Goal: Communication & Community: Answer question/provide support

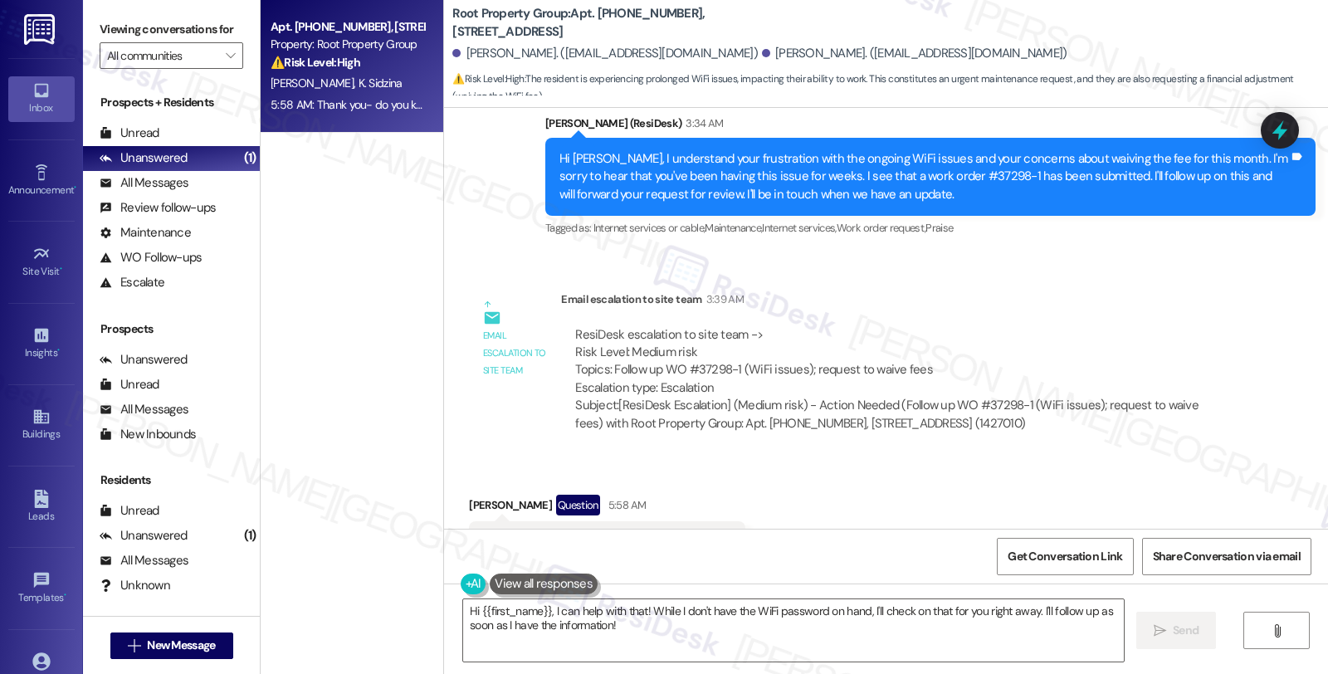
scroll to position [4623, 0]
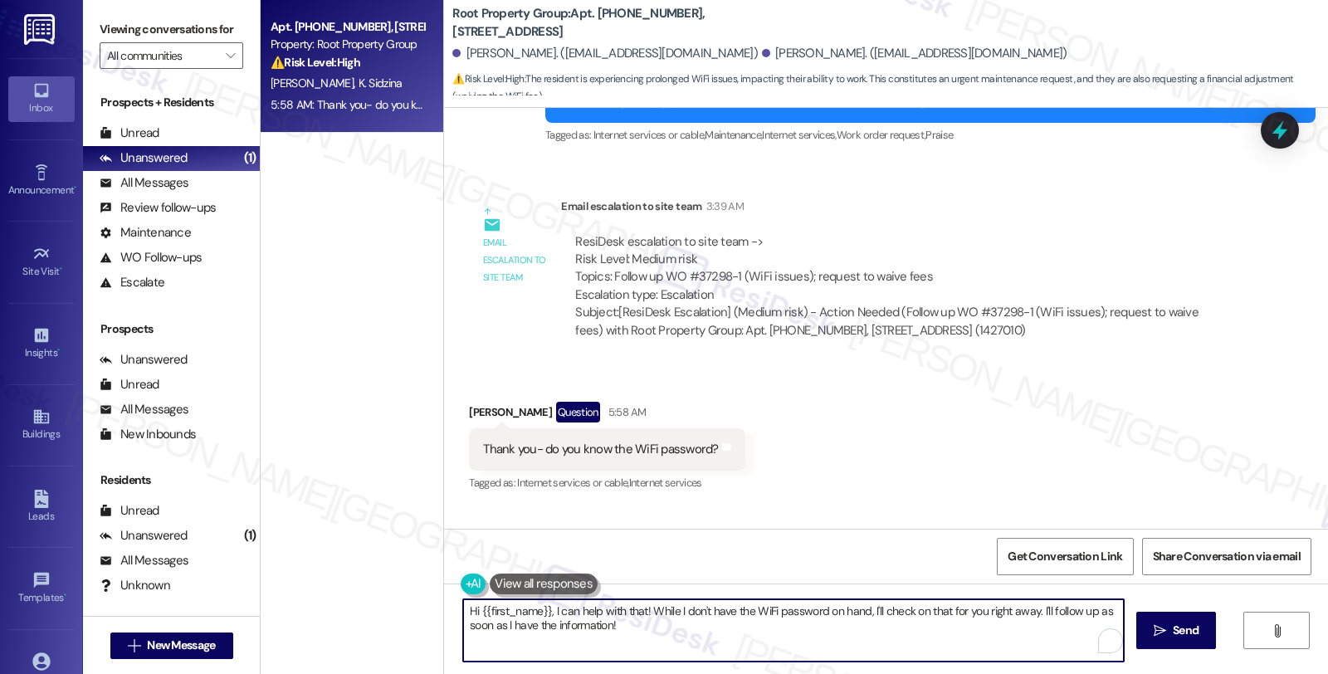
drag, startPoint x: 640, startPoint y: 611, endPoint x: 443, endPoint y: 611, distance: 196.8
click at [454, 611] on div "Hi {{first_name}}, I can help with that! While I don't have the WiFi password o…" at bounding box center [785, 631] width 663 height 64
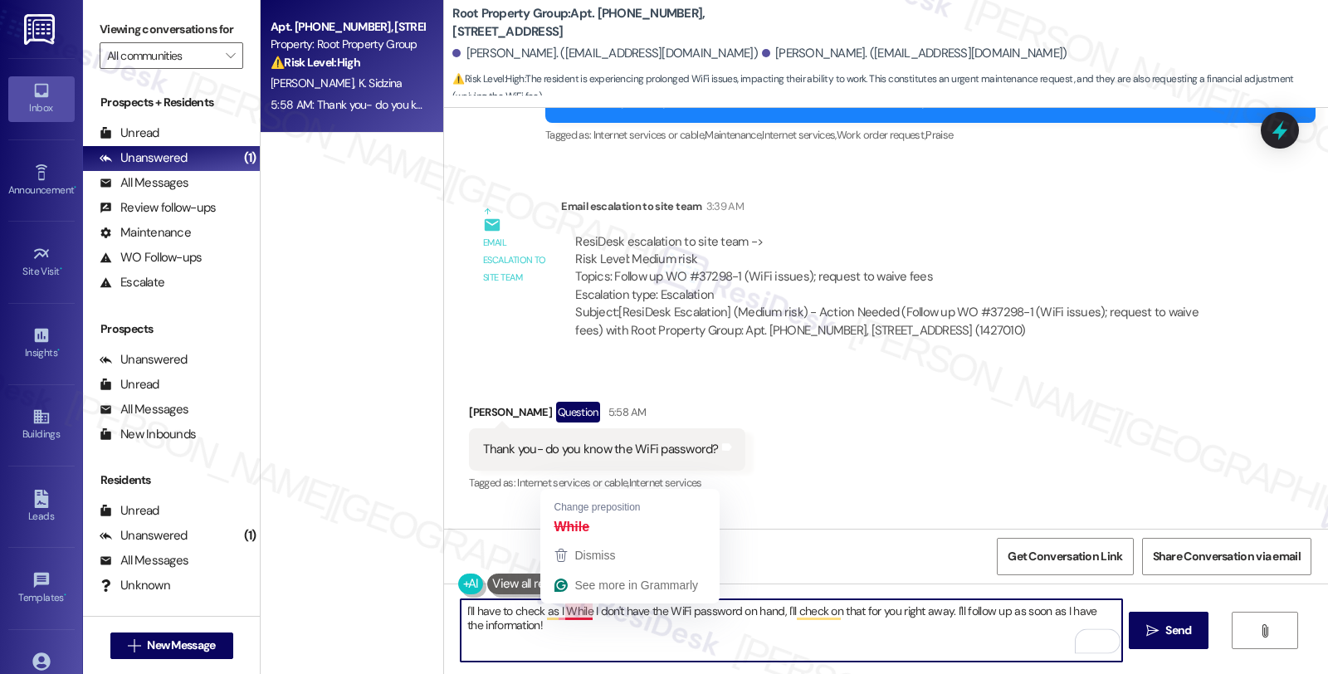
click at [585, 609] on textarea "I'll have to check as I While I don't have the WiFi password on hand, I'll chec…" at bounding box center [791, 630] width 661 height 62
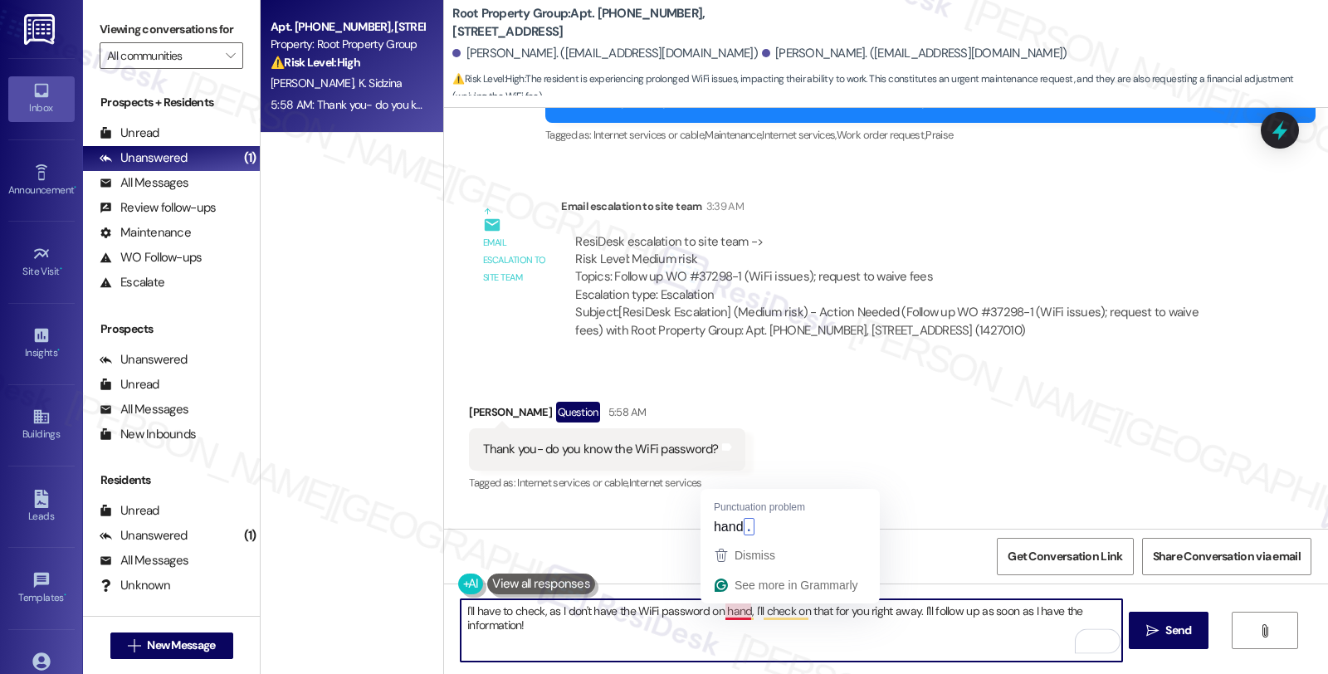
click at [737, 614] on textarea "I'll have to check, as I don't have the WiFi password on hand, I'll check on th…" at bounding box center [791, 630] width 661 height 62
drag, startPoint x: 739, startPoint y: 612, endPoint x: 908, endPoint y: 614, distance: 169.4
click at [908, 614] on textarea "I'll have to check, as I don't have the WiFi password on hand. I'll check on th…" at bounding box center [791, 630] width 661 height 62
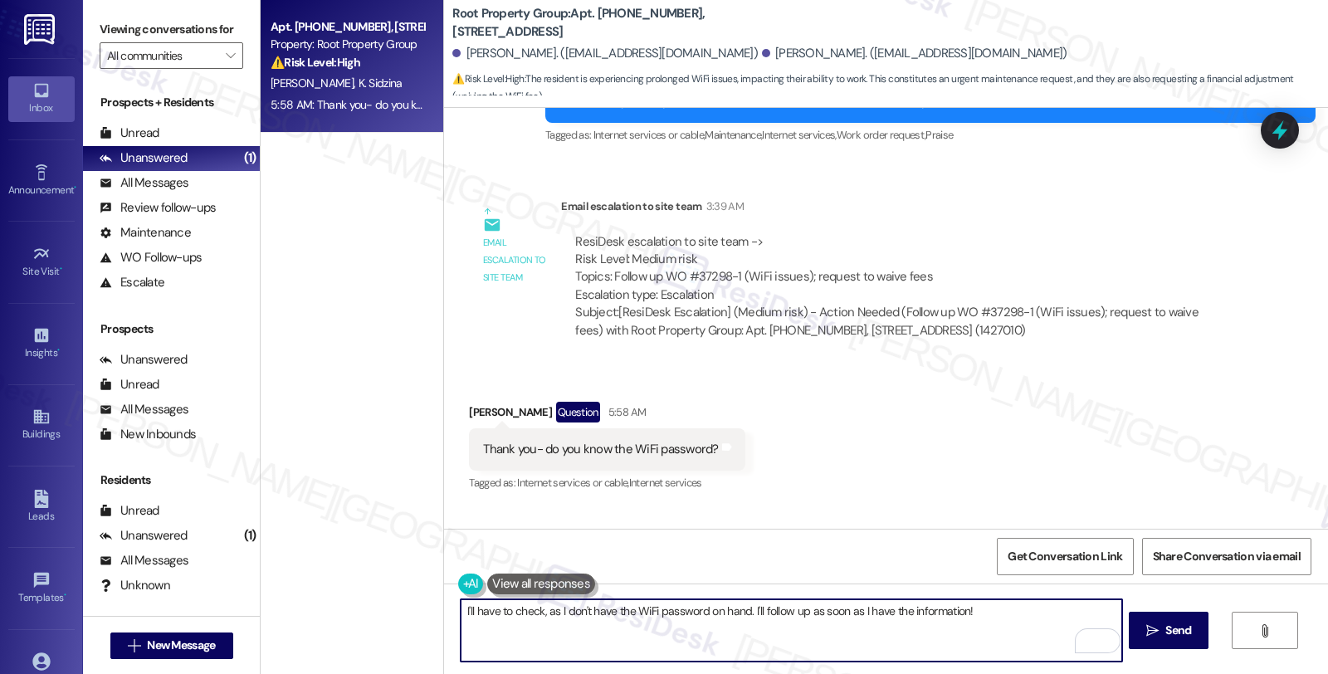
click at [968, 613] on textarea "I'll have to check, as I don't have the WiFi password on hand. I'll follow up a…" at bounding box center [791, 630] width 661 height 62
type textarea "I'll have to check, as I don't have the WiFi password on hand. I'll follow up a…"
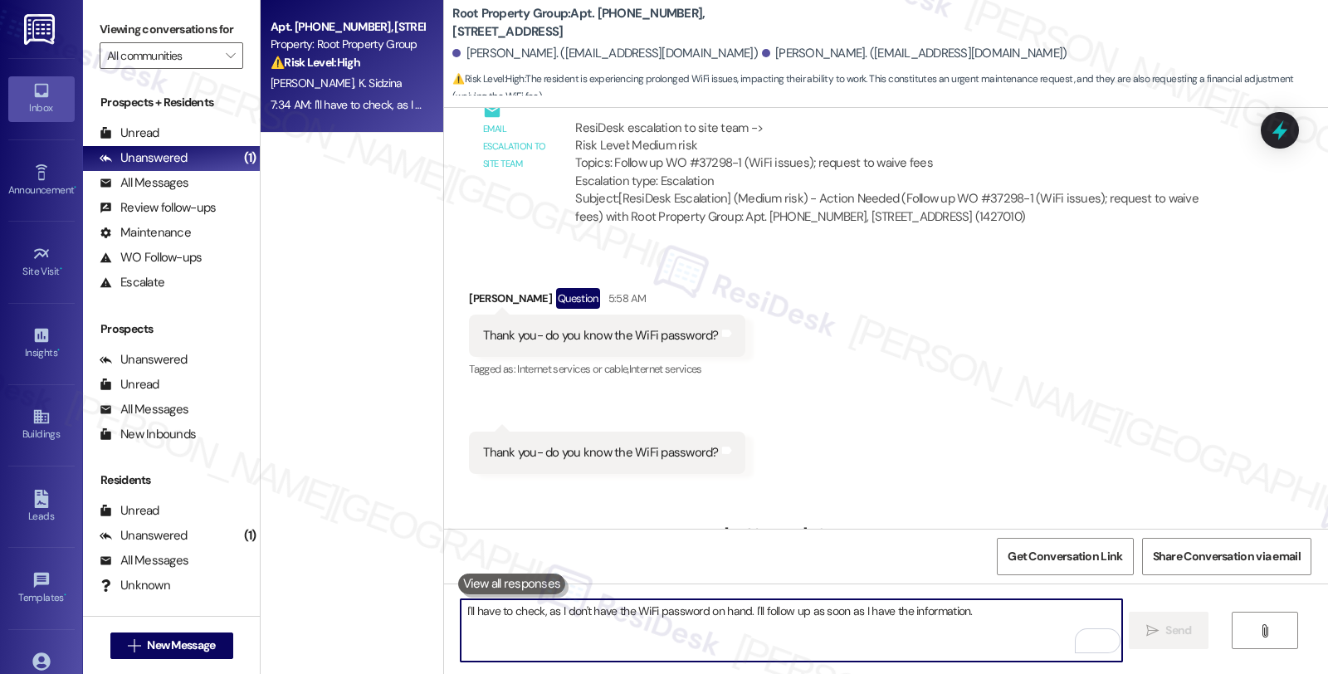
scroll to position [4739, 0]
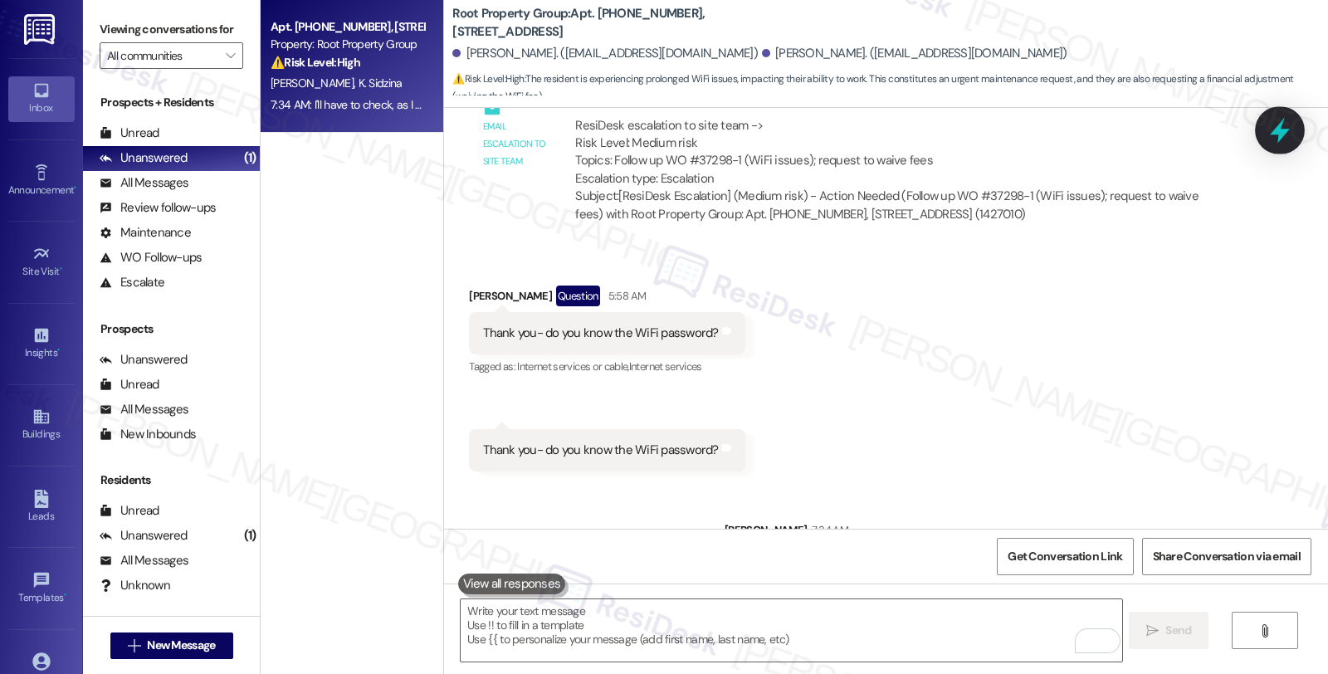
click at [1279, 131] on icon at bounding box center [1280, 131] width 20 height 26
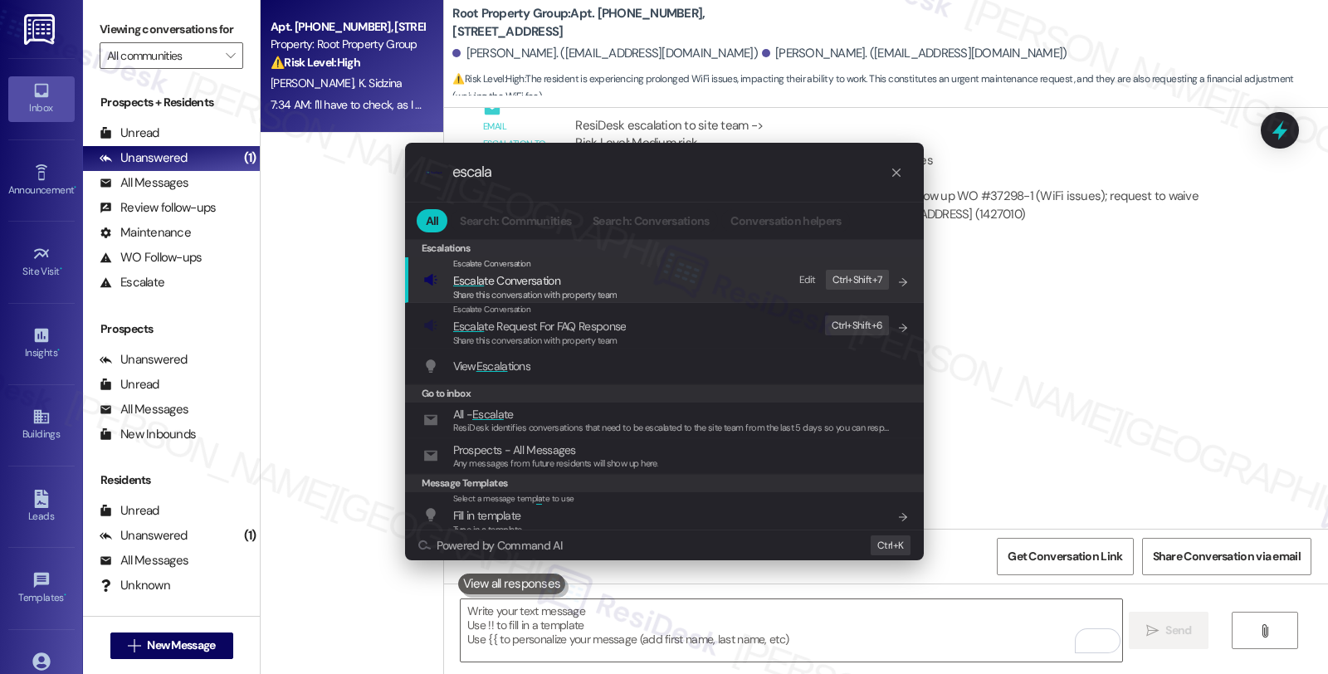
type input "escala"
click at [533, 292] on span "Share this conversation with property team" at bounding box center [535, 295] width 164 height 12
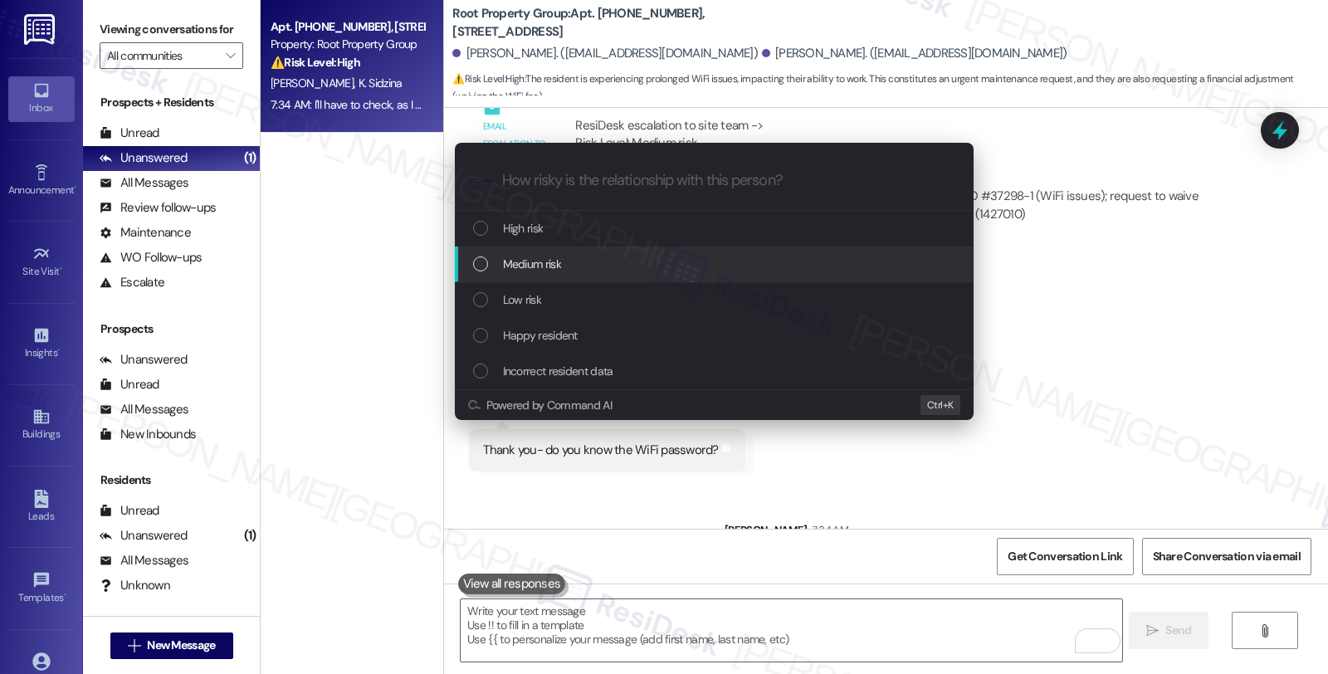
click at [531, 276] on div "Medium risk" at bounding box center [714, 265] width 519 height 36
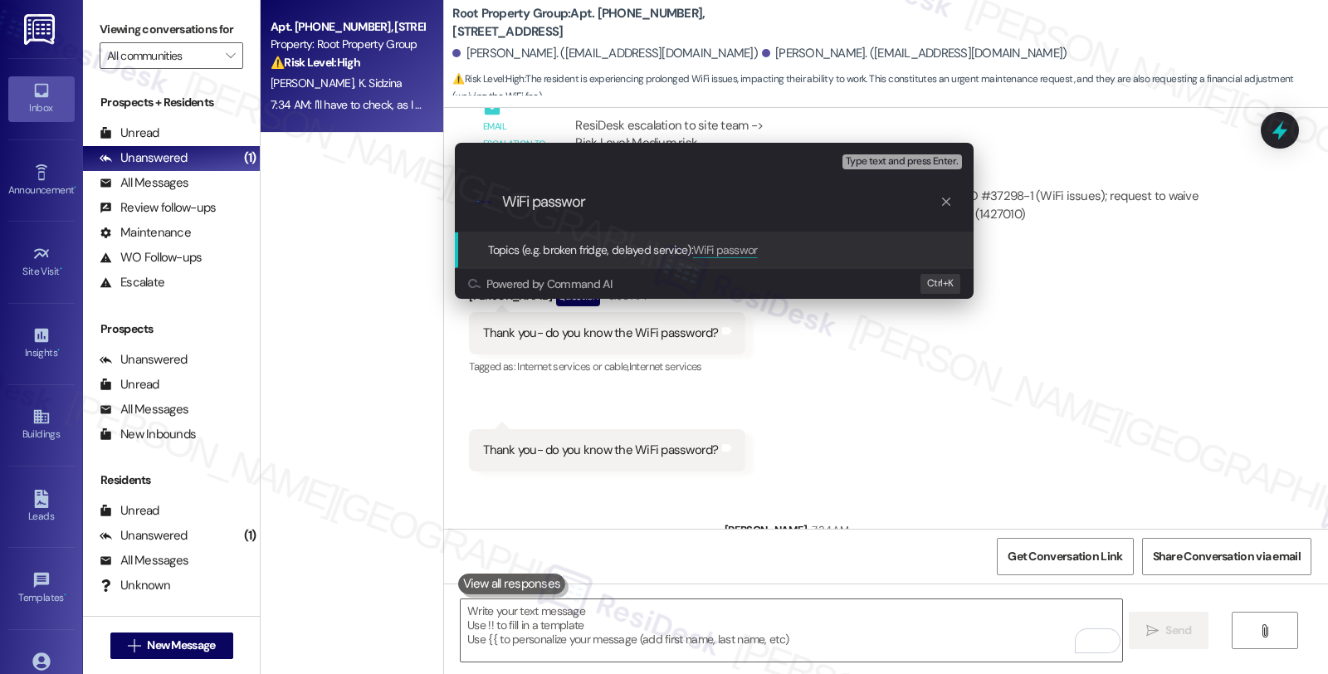
type input "WiFi password"
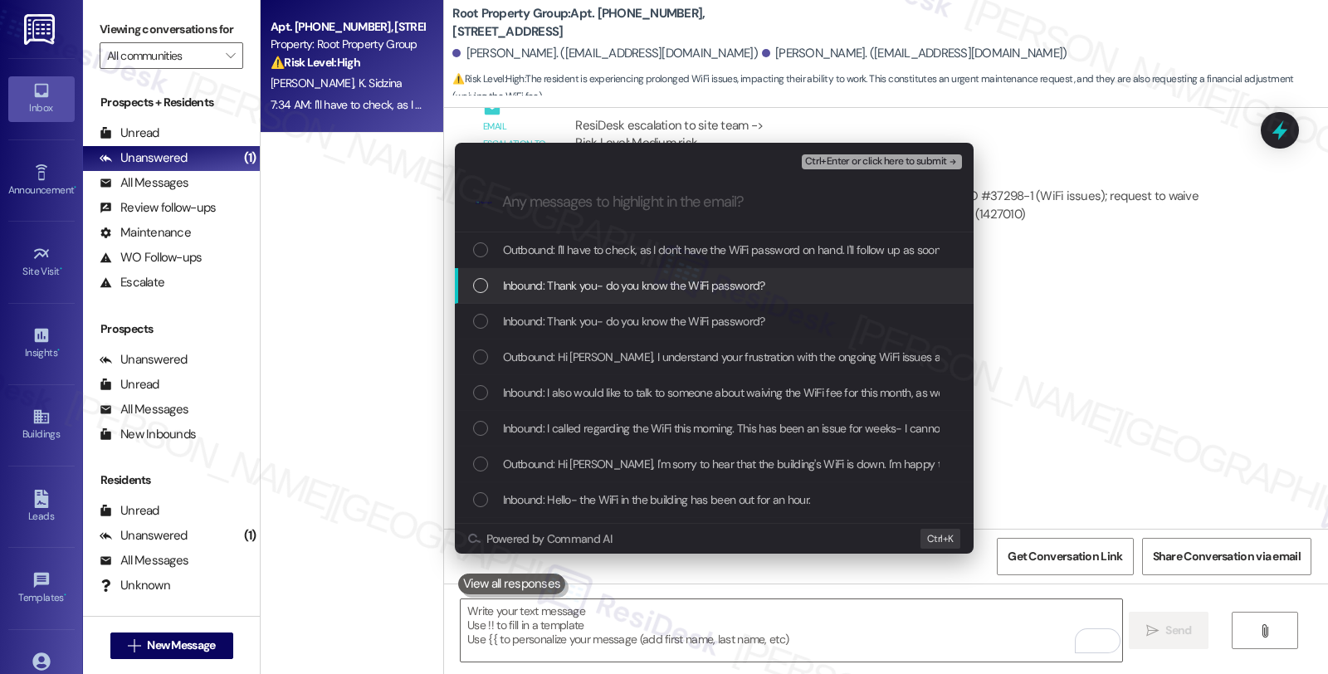
click at [531, 284] on span "Inbound: Thank you- do you know the WiFi password?" at bounding box center [634, 285] width 262 height 18
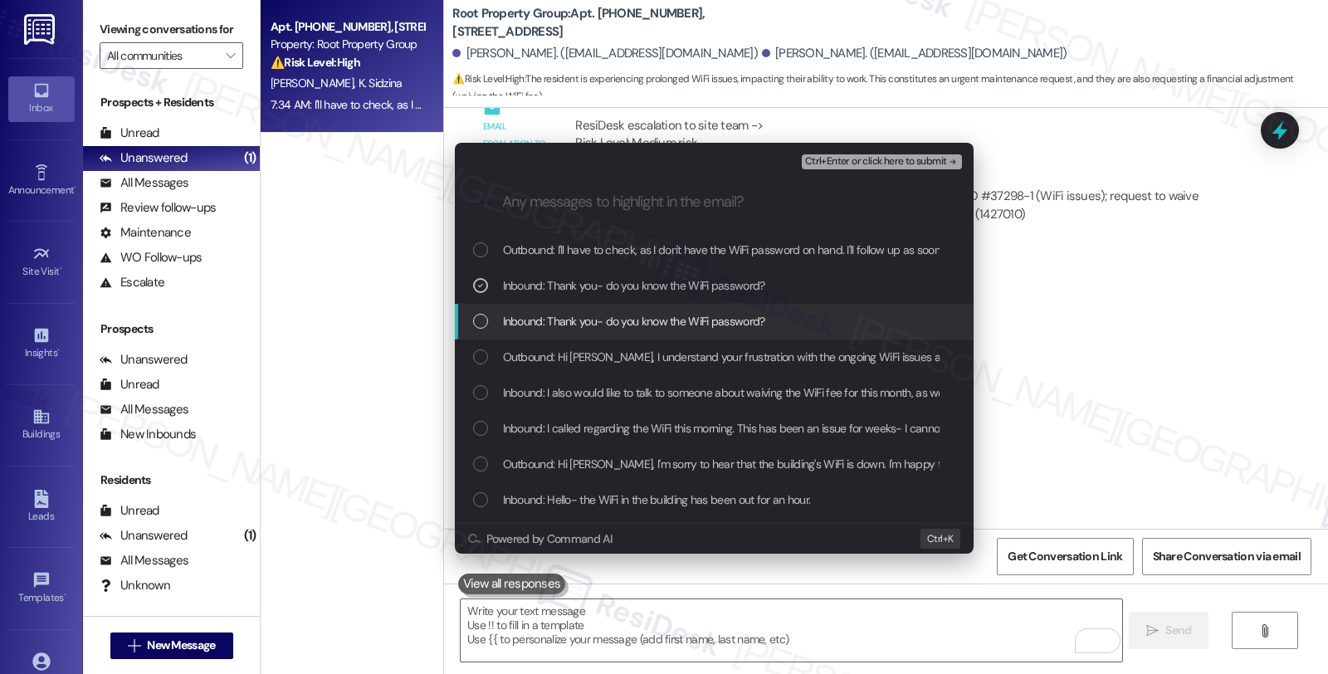
click at [531, 312] on span "Inbound: Thank you- do you know the WiFi password?" at bounding box center [634, 321] width 262 height 18
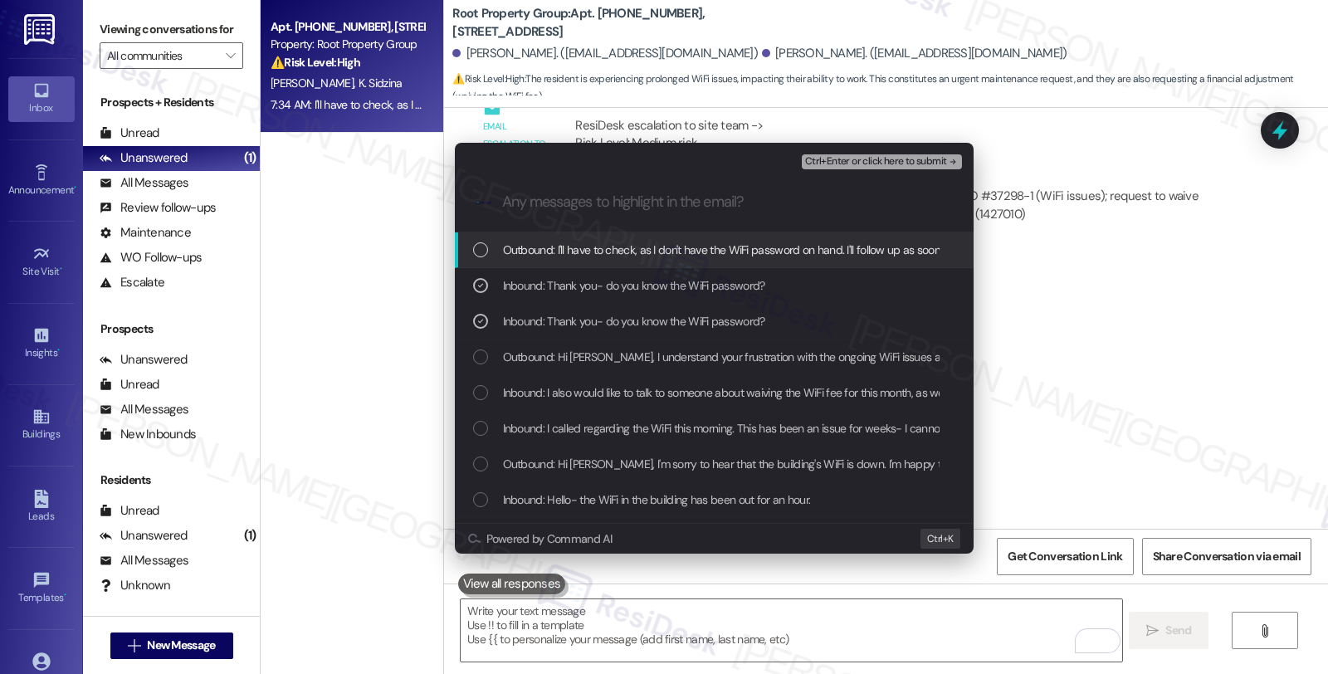
click at [919, 160] on span "Ctrl+Enter or click here to submit" at bounding box center [876, 162] width 142 height 12
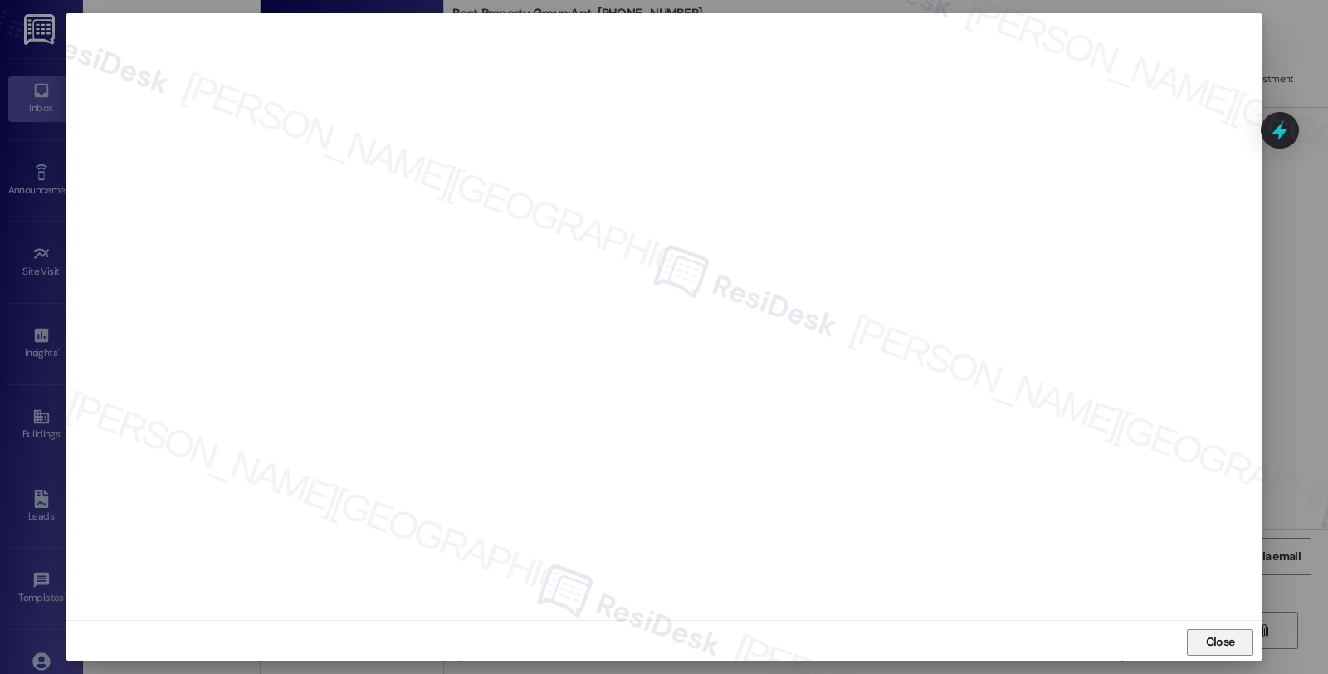
click at [1213, 643] on span "Close" at bounding box center [1220, 642] width 29 height 17
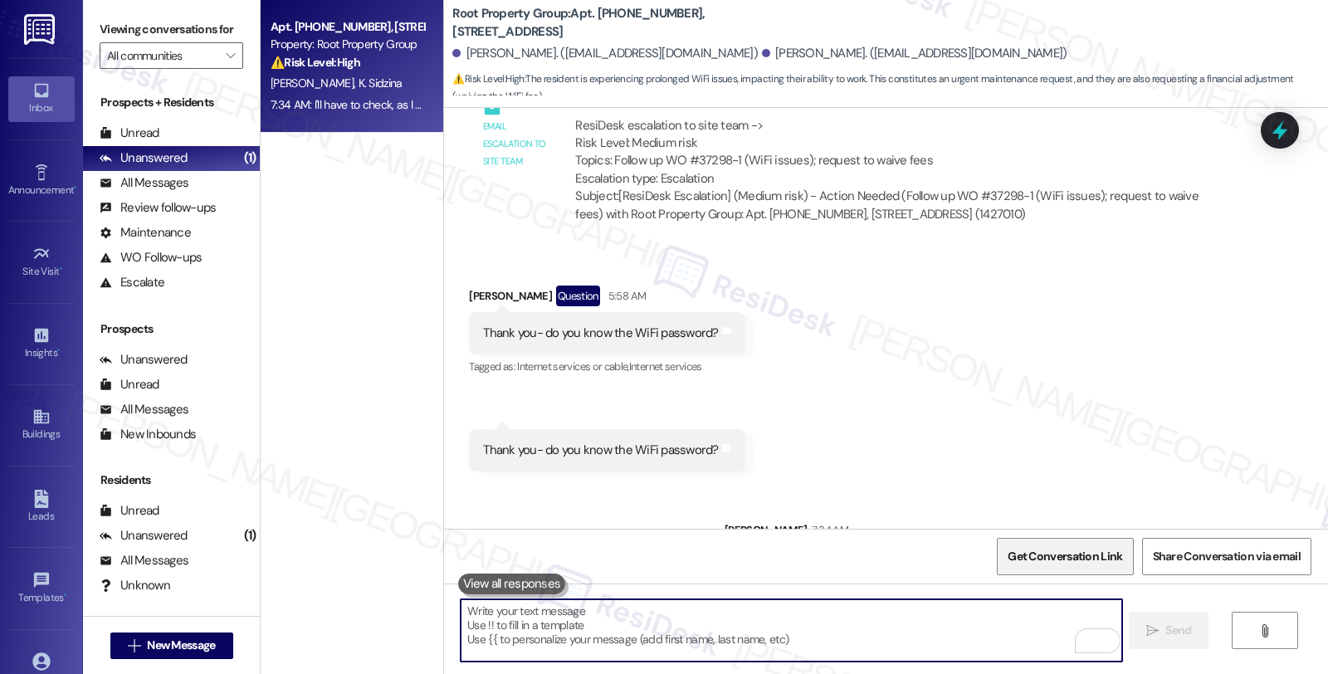
click at [1107, 555] on span "Get Conversation Link" at bounding box center [1065, 556] width 115 height 17
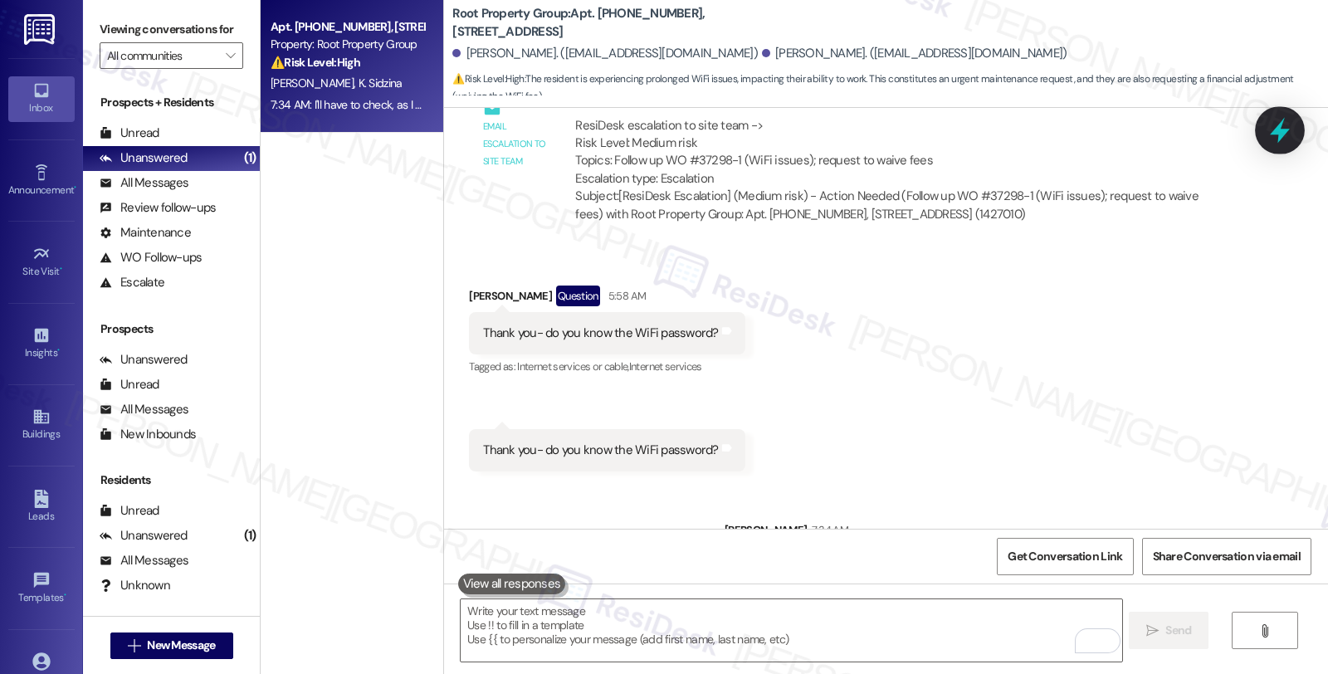
click at [1269, 125] on icon at bounding box center [1280, 130] width 28 height 28
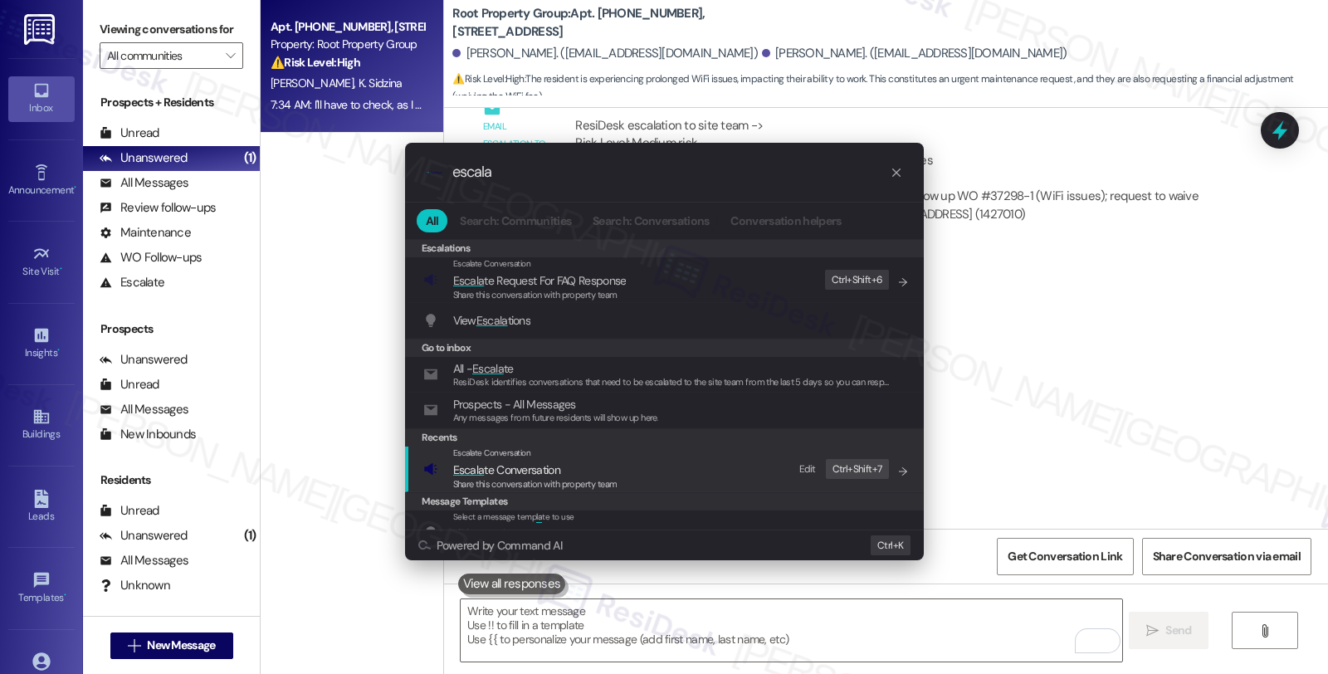
type input "escala"
click at [609, 467] on span "Escala te Conversation" at bounding box center [535, 470] width 164 height 18
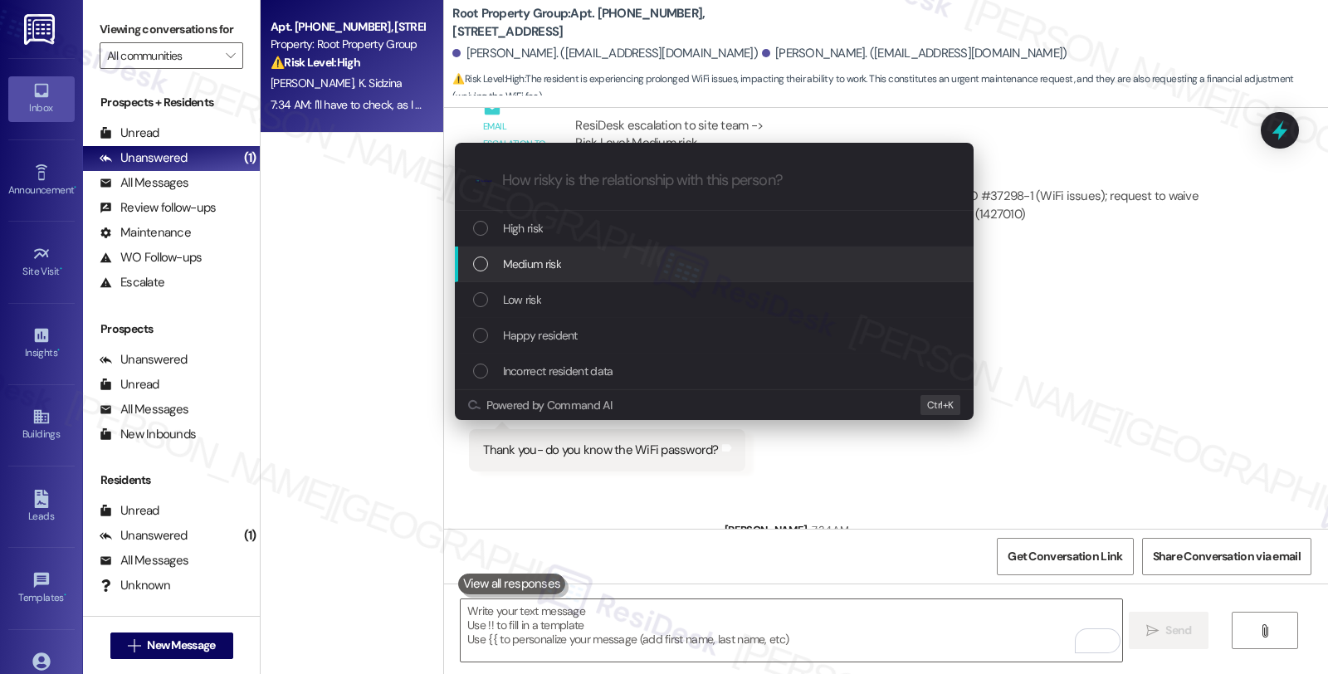
click at [595, 270] on div "Medium risk" at bounding box center [716, 264] width 486 height 18
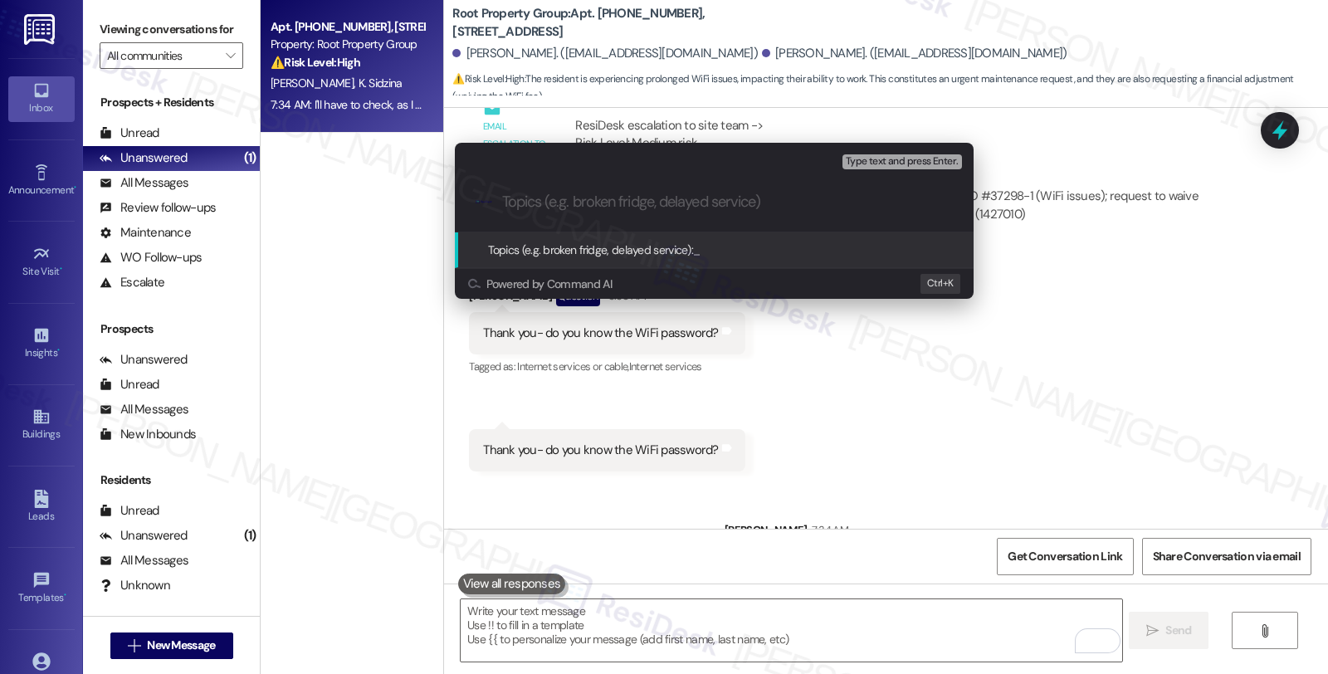
paste input "[URL][DOMAIN_NAME]"
type input "WiFi Password"
drag, startPoint x: 623, startPoint y: 203, endPoint x: 389, endPoint y: 203, distance: 234.1
click at [389, 203] on div "Escalate Conversation Medium risk Topics (e.g. broken fridge, delayed service) …" at bounding box center [664, 337] width 1328 height 674
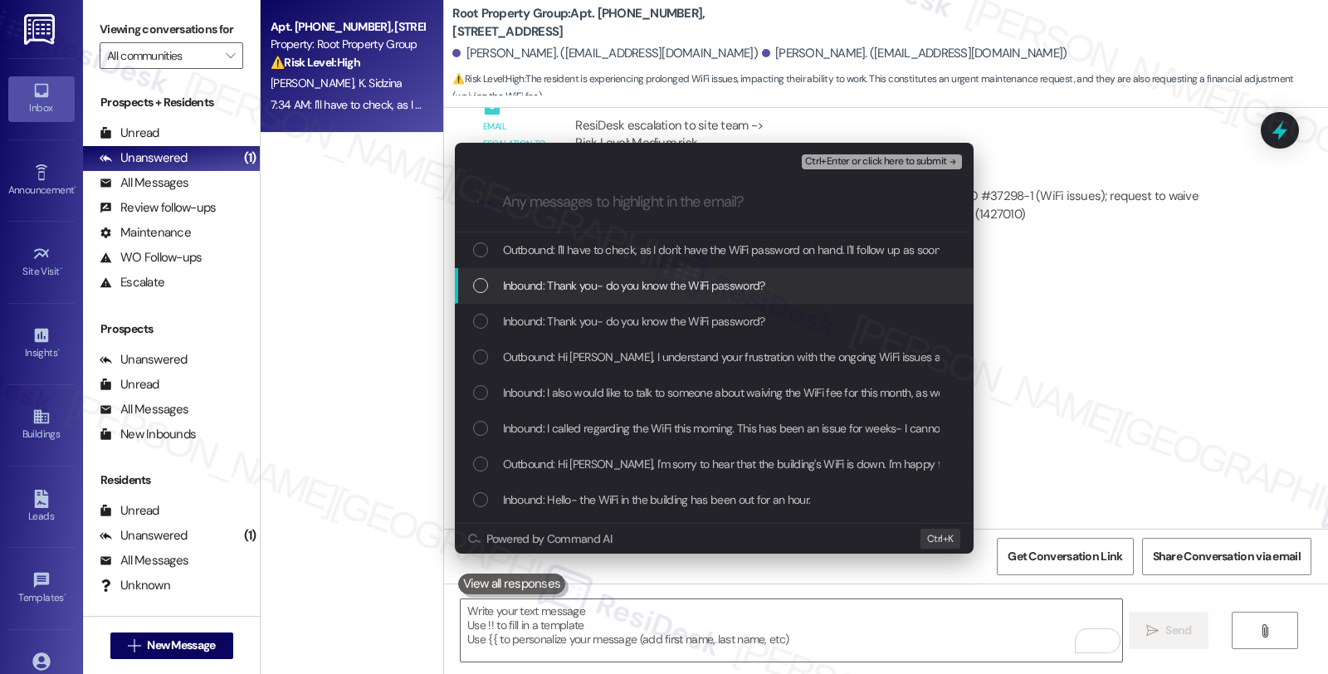
click at [621, 299] on div "Inbound: Thank you- do you know the WiFi password?" at bounding box center [714, 286] width 519 height 36
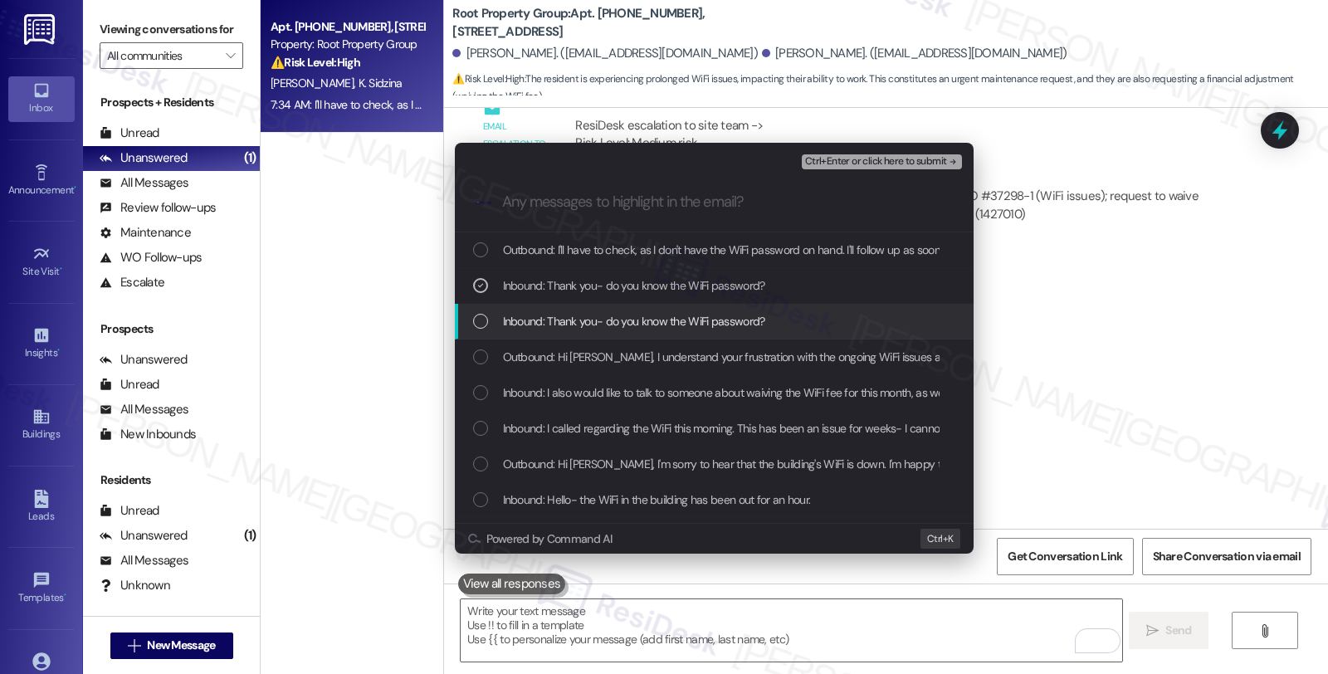
click at [624, 320] on span "Inbound: Thank you- do you know the WiFi password?" at bounding box center [634, 321] width 262 height 18
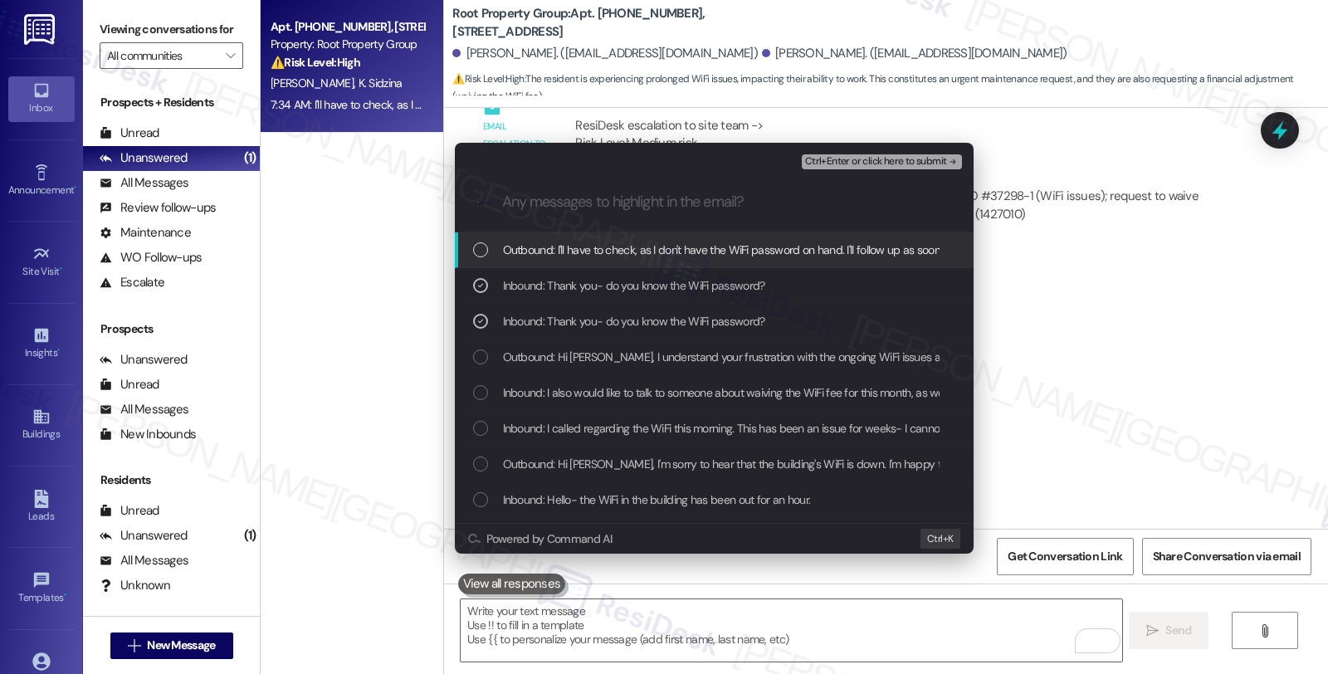
click at [885, 166] on span "Ctrl+Enter or click here to submit" at bounding box center [876, 162] width 142 height 12
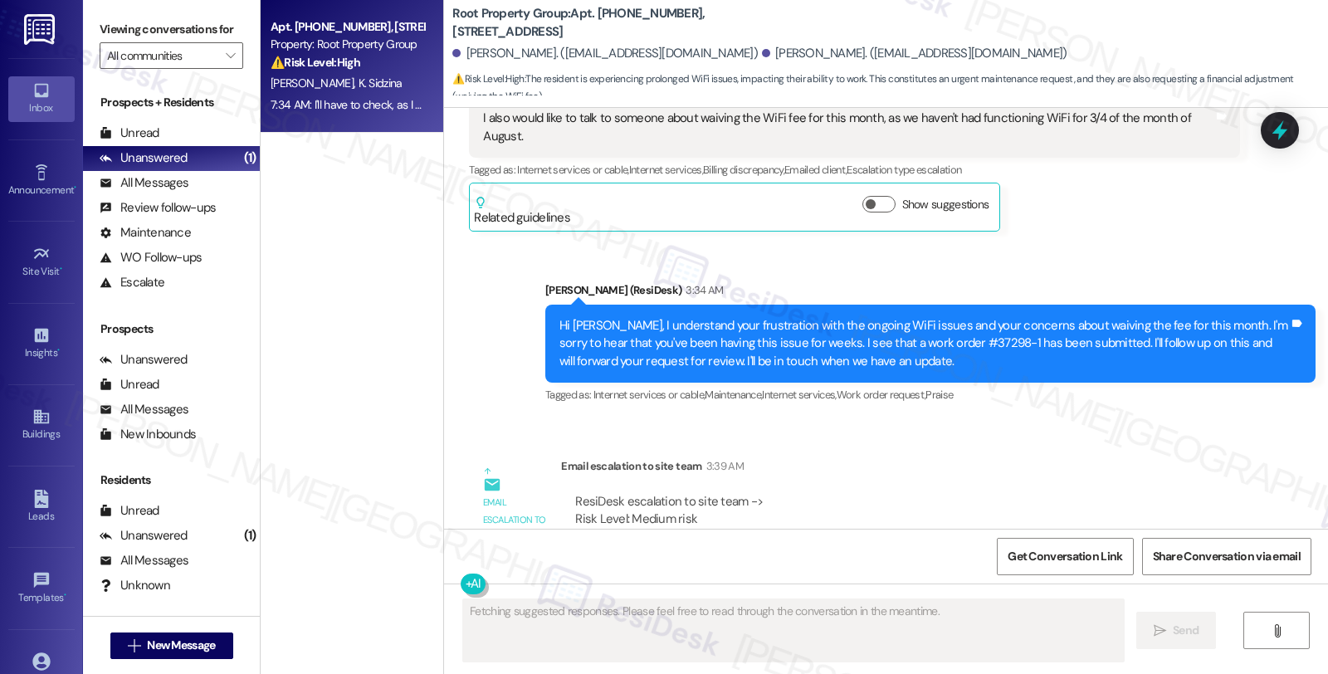
scroll to position [4788, 0]
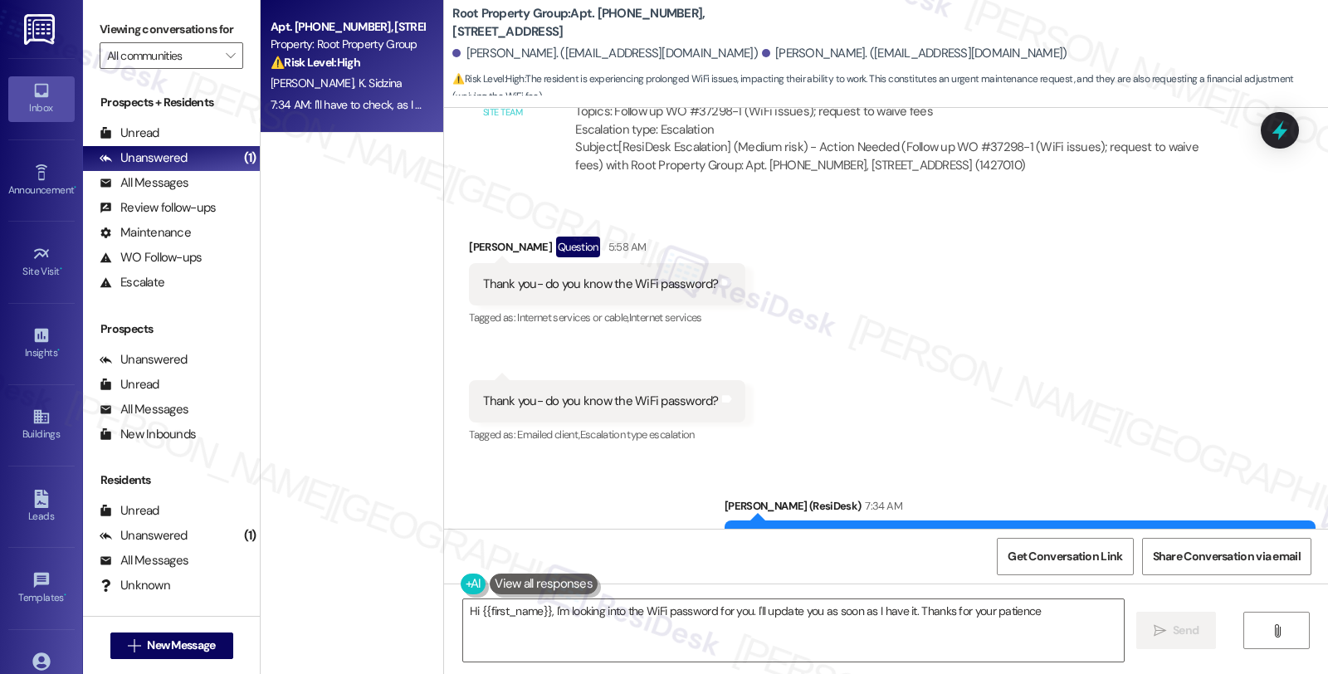
type textarea "Hi {{first_name}}, I'm looking into the WiFi password for you. I'll update you …"
